Goal: Navigation & Orientation: Find specific page/section

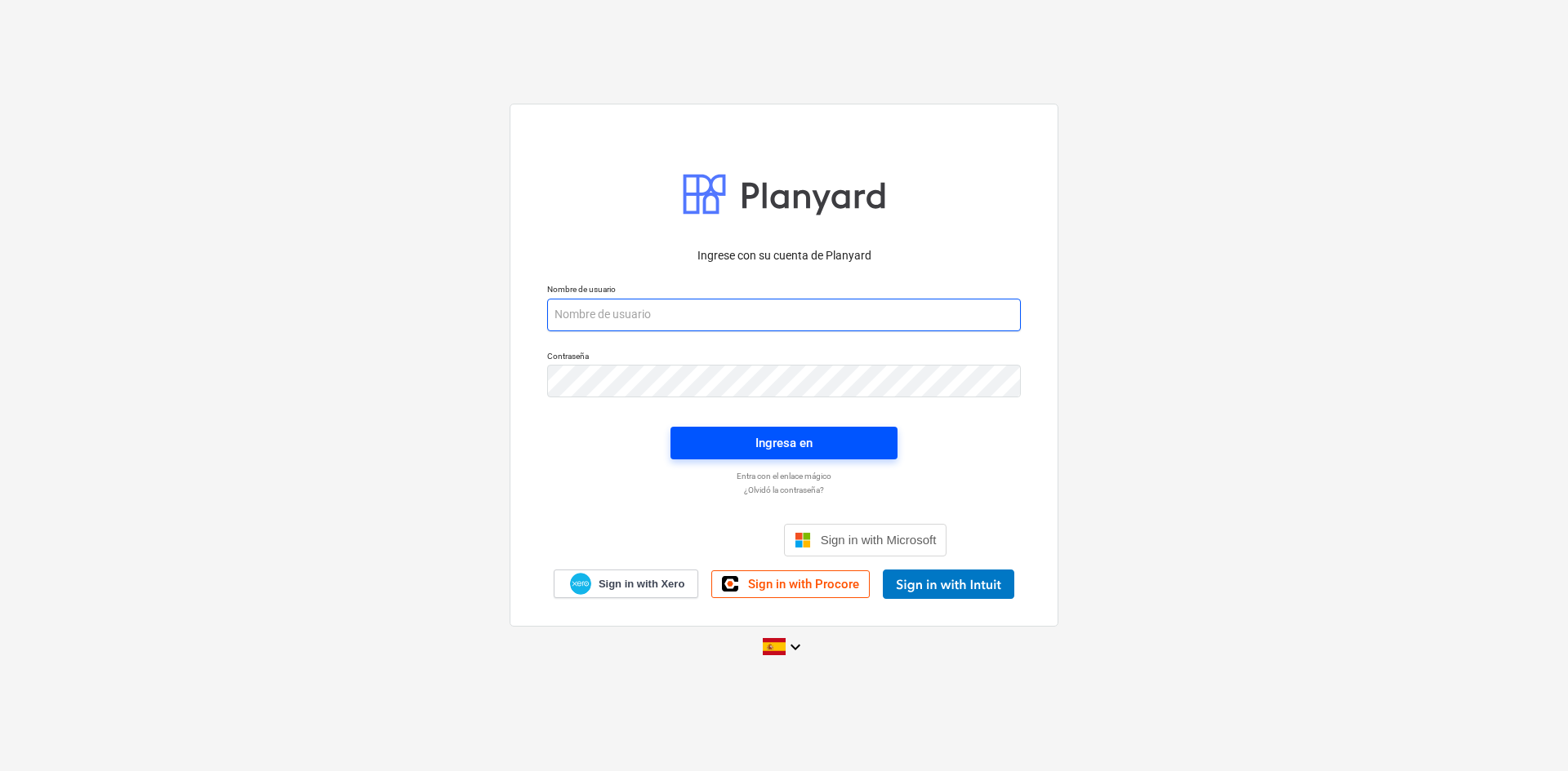
type input "[EMAIL_ADDRESS][DOMAIN_NAME]"
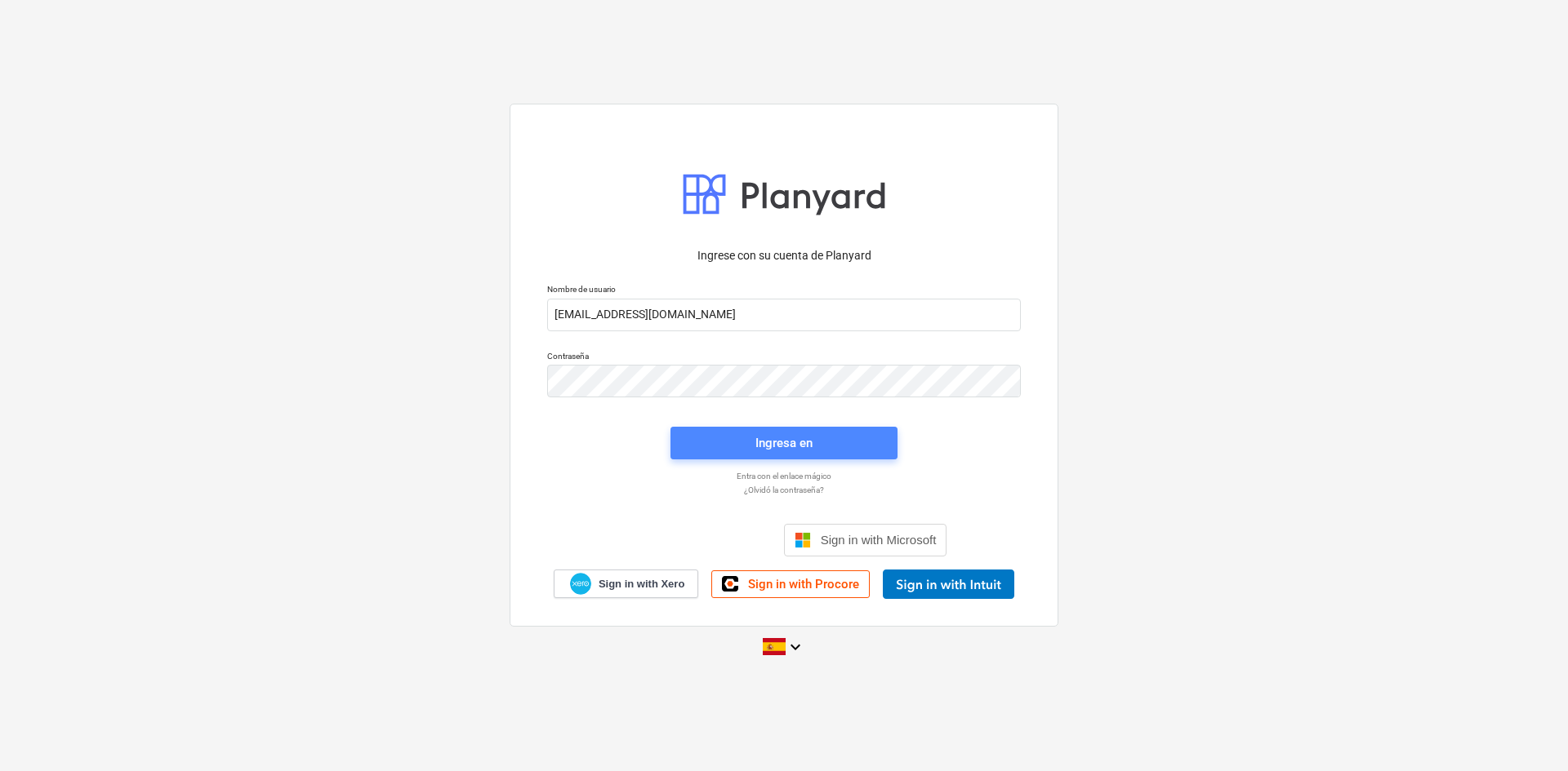
click at [768, 439] on div "Ingresa en" at bounding box center [784, 443] width 57 height 22
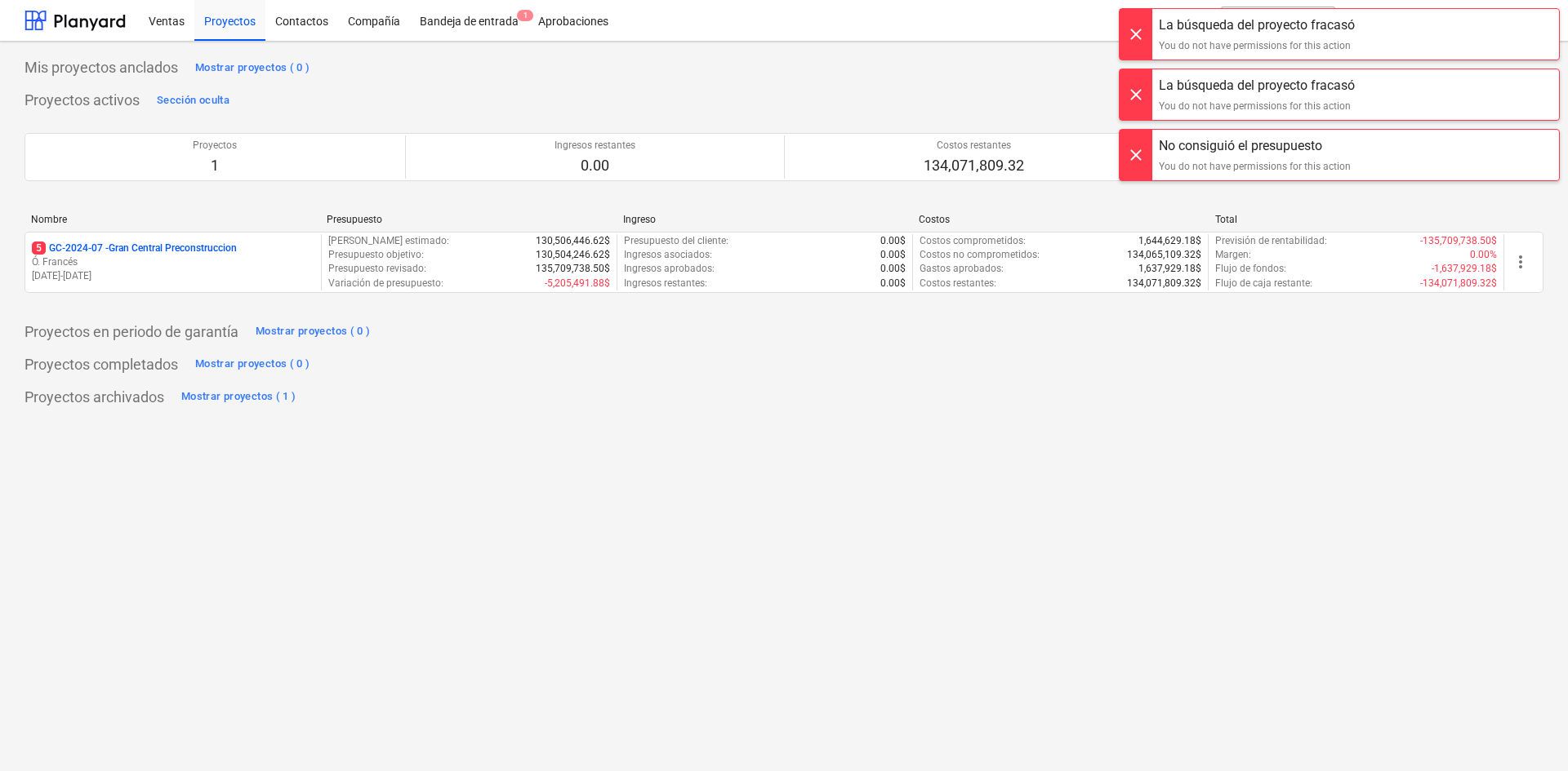
click at [1120, 26] on div at bounding box center [1136, 34] width 33 height 51
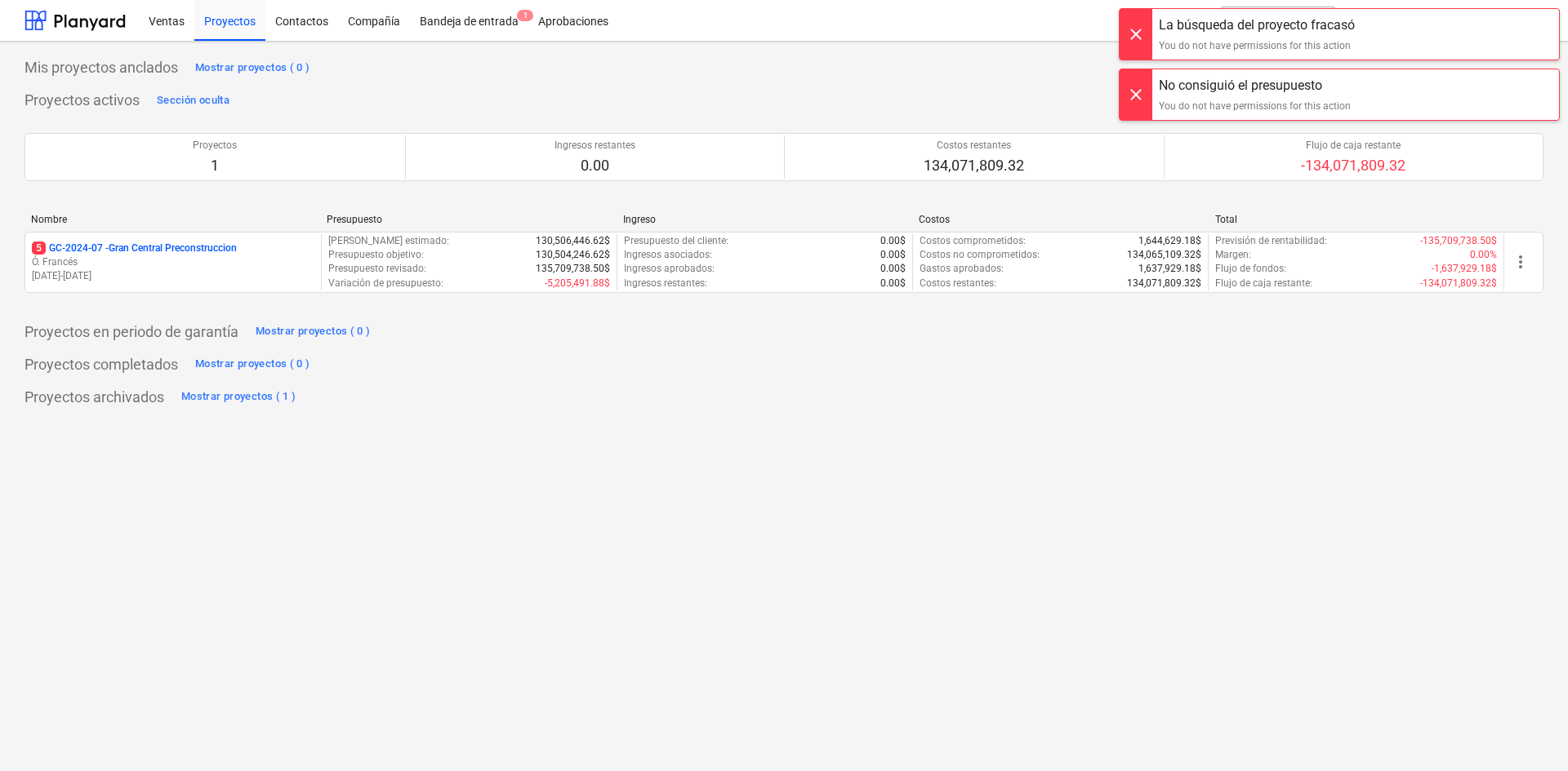
click at [1138, 37] on div at bounding box center [1136, 34] width 33 height 51
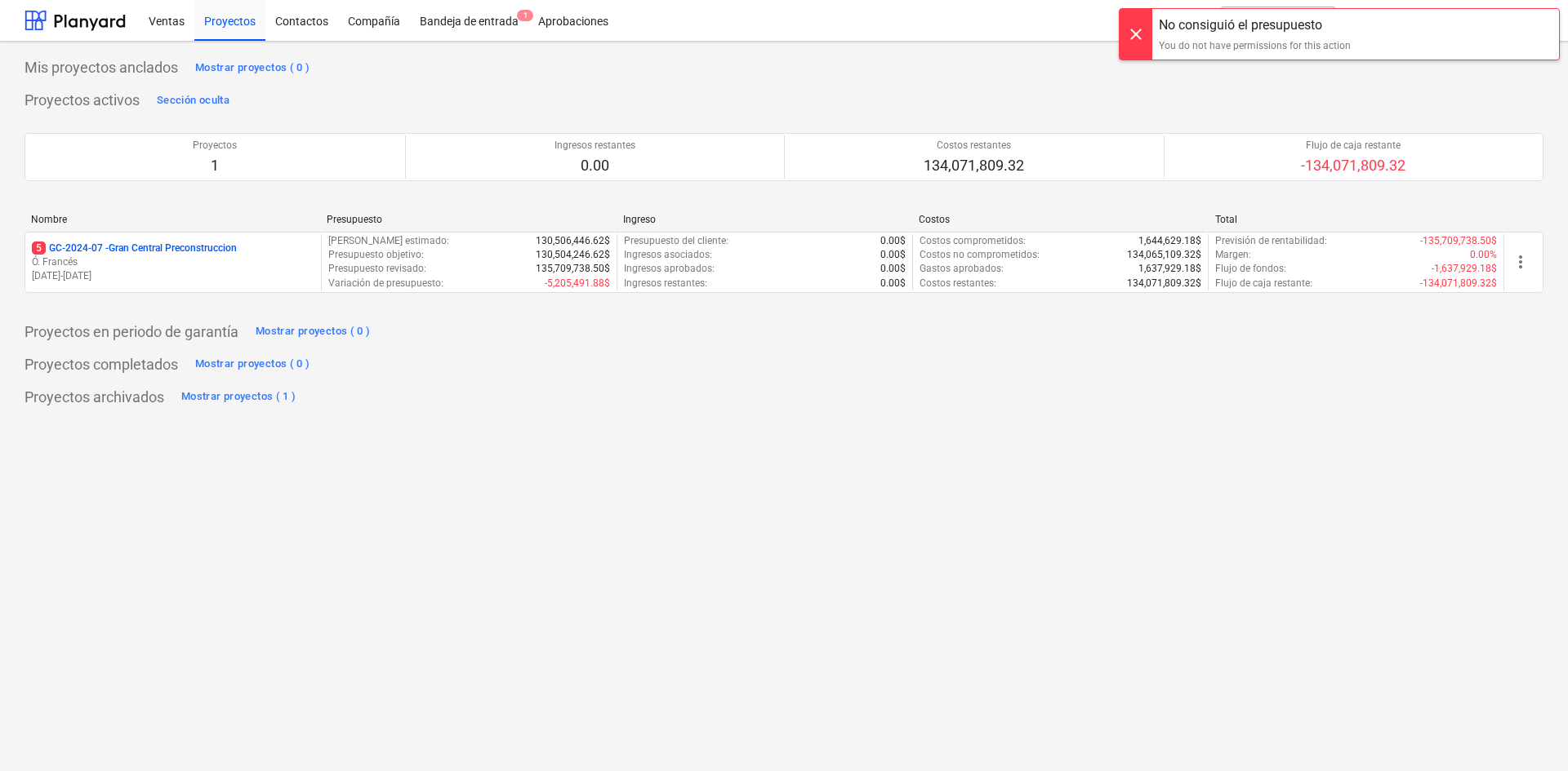
click at [1140, 39] on div at bounding box center [1136, 34] width 33 height 51
click at [1558, 19] on div "Ventas Proyectos Contactos Compañía Bandeja de entrada 1 Aprobaciones format_si…" at bounding box center [784, 21] width 1568 height 41
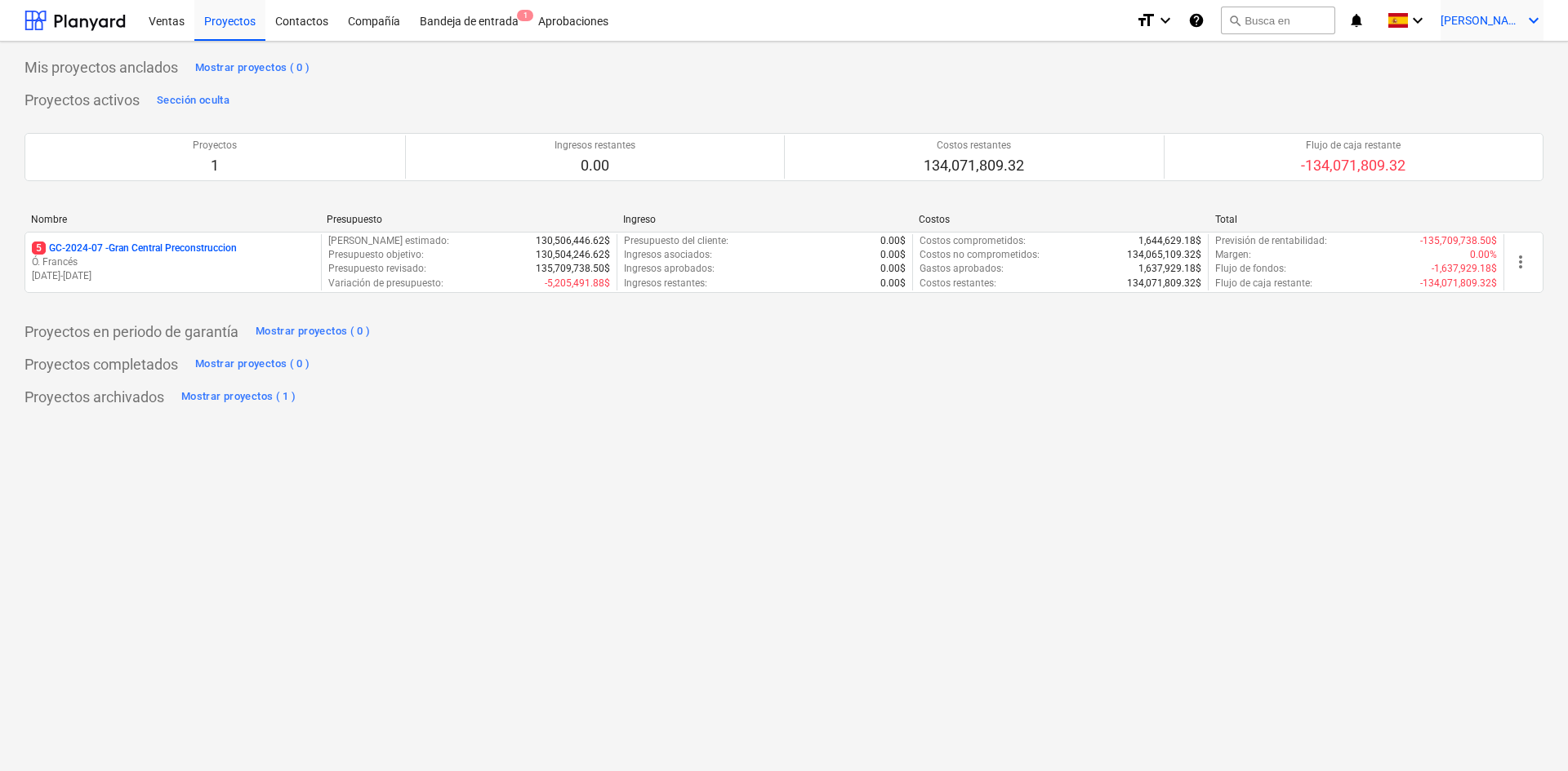
click at [1531, 20] on icon "keyboard_arrow_down" at bounding box center [1533, 20] width 20 height 20
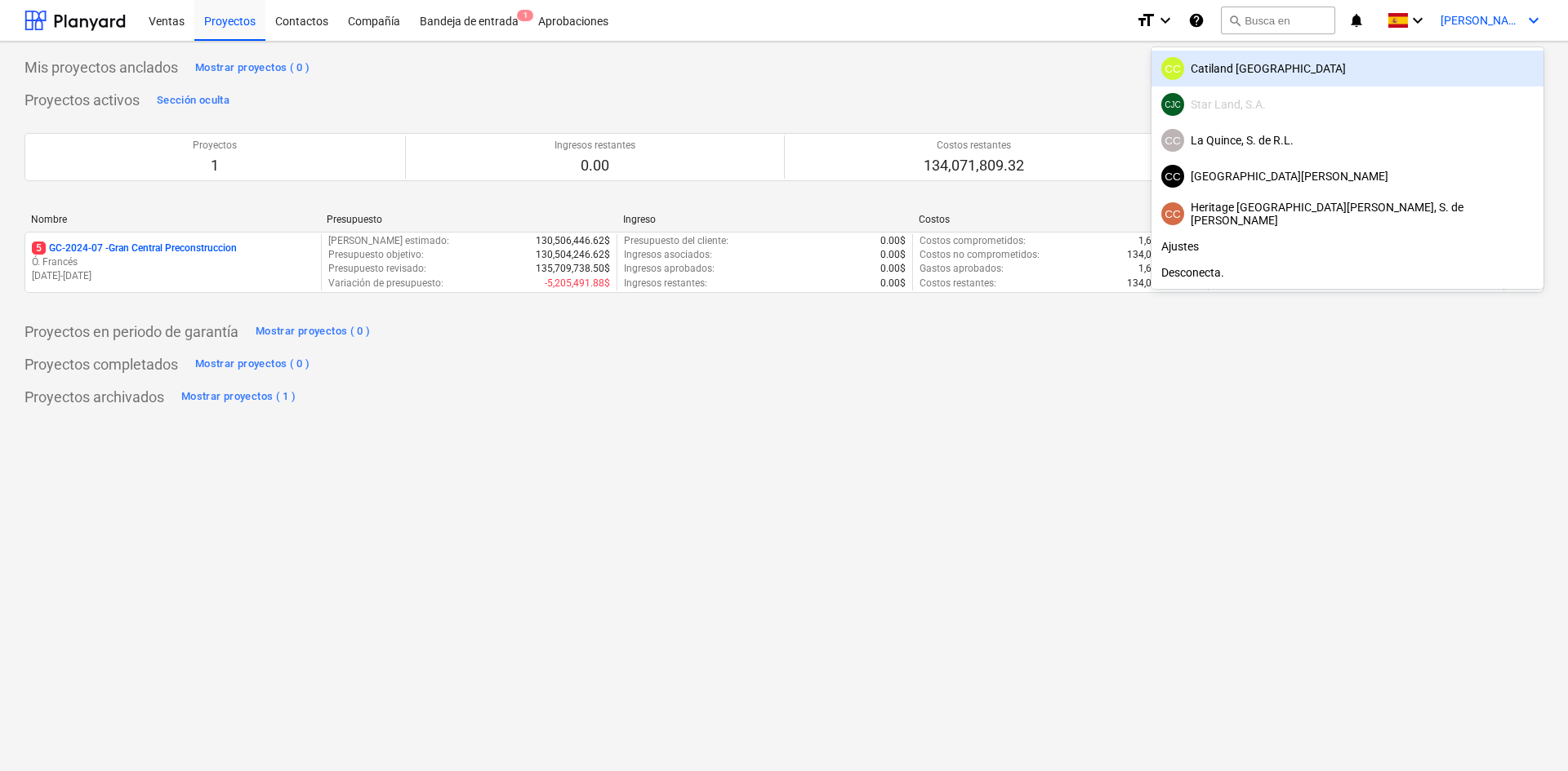
click at [1416, 66] on div "CC Catiland [GEOGRAPHIC_DATA]" at bounding box center [1347, 68] width 372 height 22
